Goal: Find specific page/section: Find specific page/section

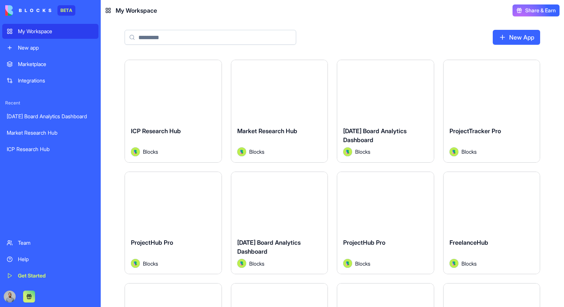
click at [65, 64] on div "Marketplace" at bounding box center [56, 63] width 76 height 7
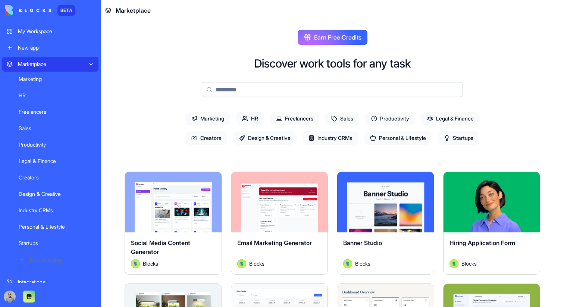
click at [41, 259] on div "New category" at bounding box center [62, 259] width 64 height 7
click at [57, 194] on div "Design & Creative" at bounding box center [56, 193] width 75 height 7
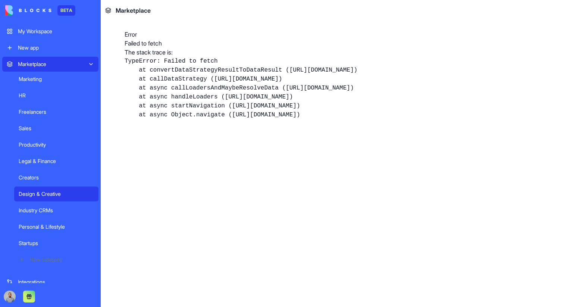
click at [57, 168] on link "Legal & Finance" at bounding box center [56, 161] width 84 height 15
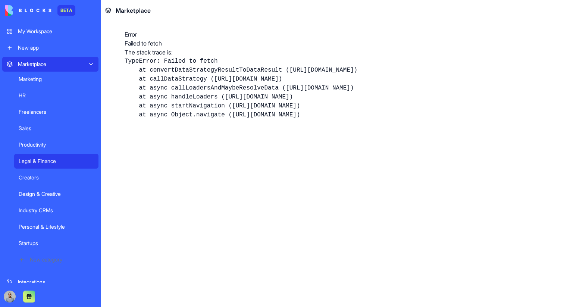
click at [57, 110] on div "Freelancers" at bounding box center [56, 111] width 75 height 7
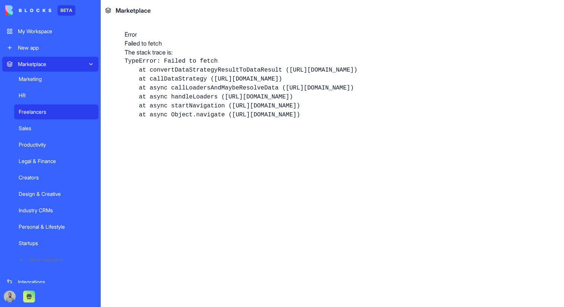
click at [50, 61] on div "Marketplace" at bounding box center [50, 63] width 65 height 7
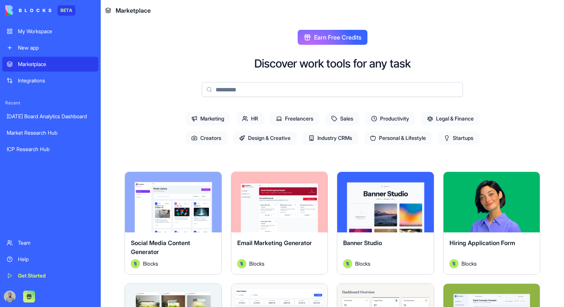
click at [253, 119] on span "HR" at bounding box center [250, 118] width 28 height 13
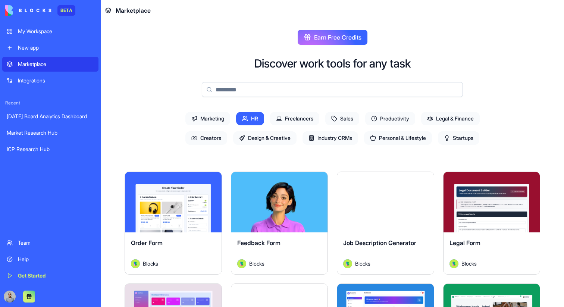
click at [293, 119] on span "Freelancers" at bounding box center [294, 118] width 49 height 13
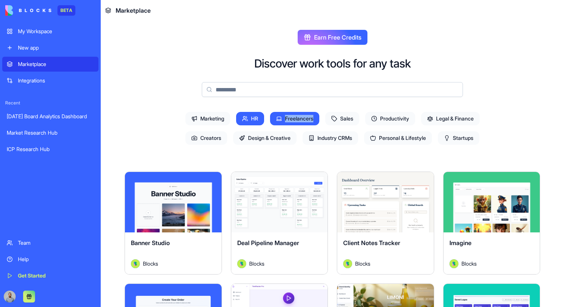
click at [293, 119] on span "Freelancers" at bounding box center [294, 118] width 49 height 13
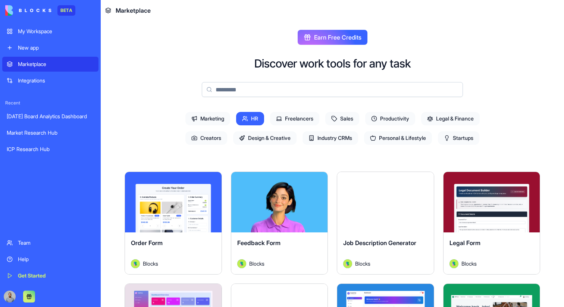
click at [254, 119] on span "HR" at bounding box center [250, 118] width 28 height 13
